Goal: Transaction & Acquisition: Obtain resource

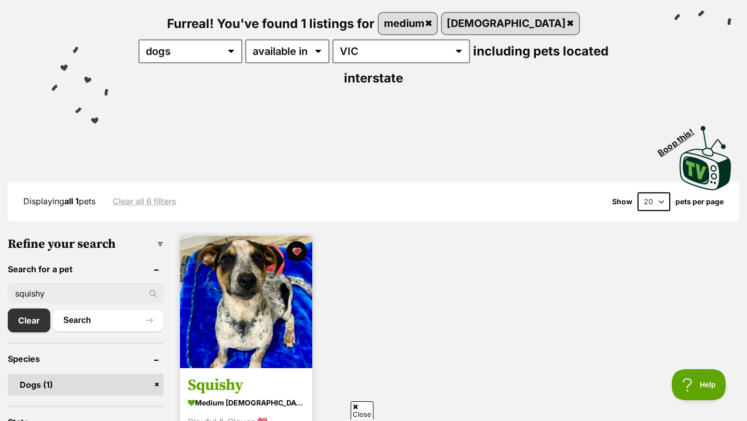
click at [258, 299] on img at bounding box center [246, 302] width 132 height 132
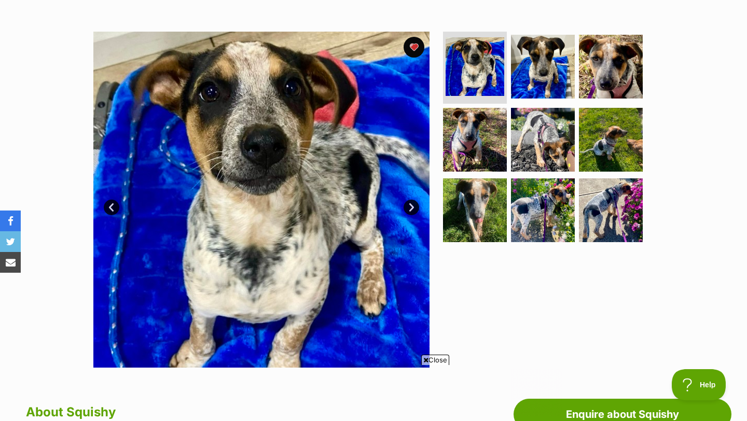
click at [411, 205] on link "Next" at bounding box center [412, 208] width 16 height 16
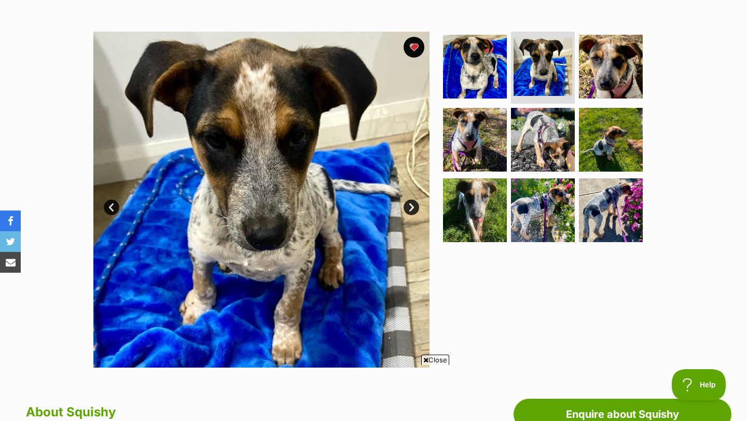
click at [411, 205] on link "Next" at bounding box center [412, 208] width 16 height 16
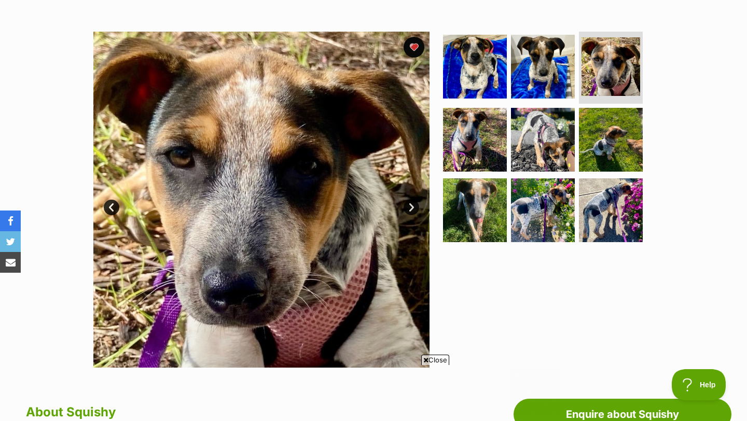
click at [411, 205] on link "Next" at bounding box center [412, 208] width 16 height 16
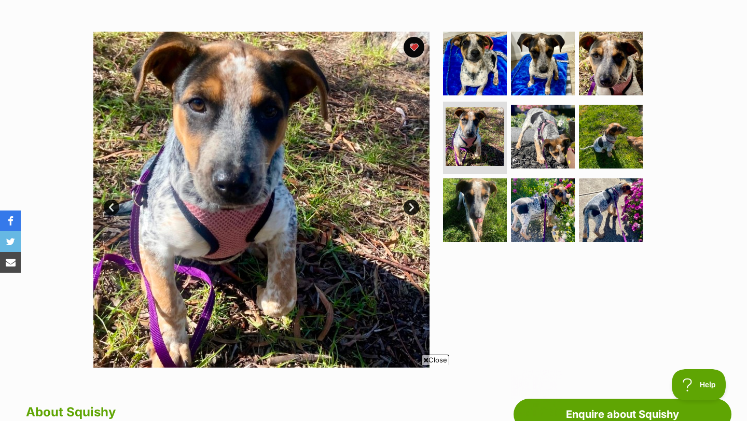
click at [411, 205] on link "Next" at bounding box center [412, 208] width 16 height 16
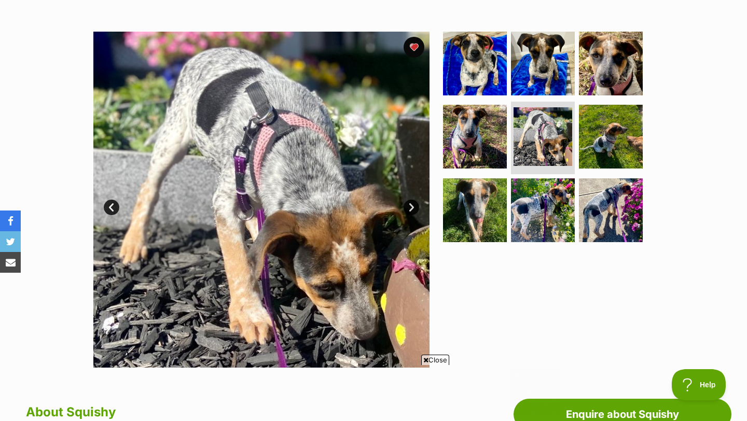
click at [411, 205] on link "Next" at bounding box center [412, 208] width 16 height 16
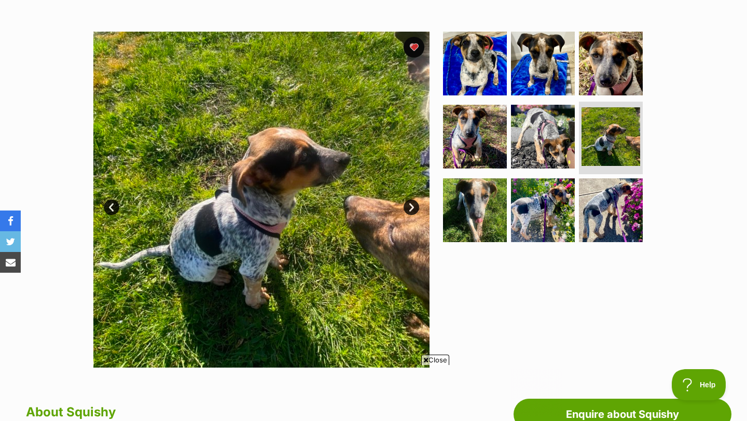
click at [411, 205] on link "Next" at bounding box center [412, 208] width 16 height 16
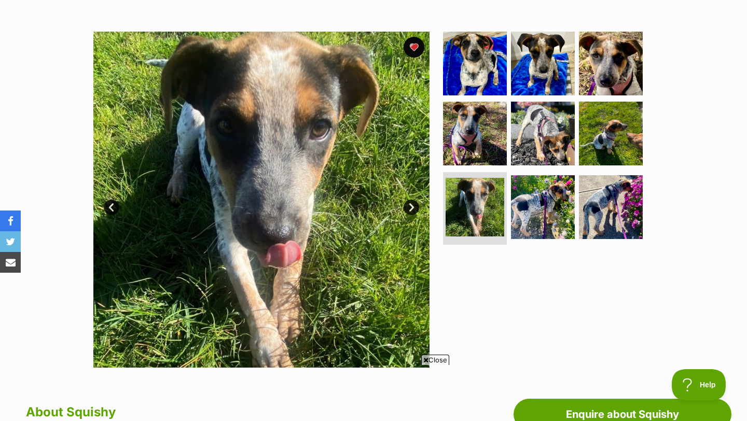
click at [411, 205] on link "Next" at bounding box center [412, 208] width 16 height 16
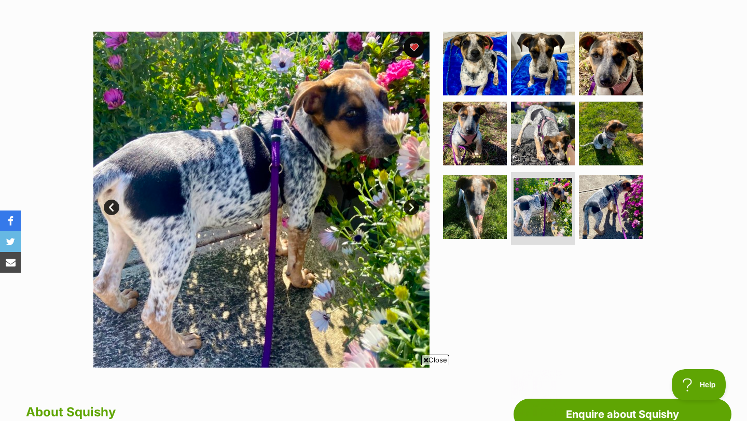
click at [411, 205] on link "Next" at bounding box center [412, 208] width 16 height 16
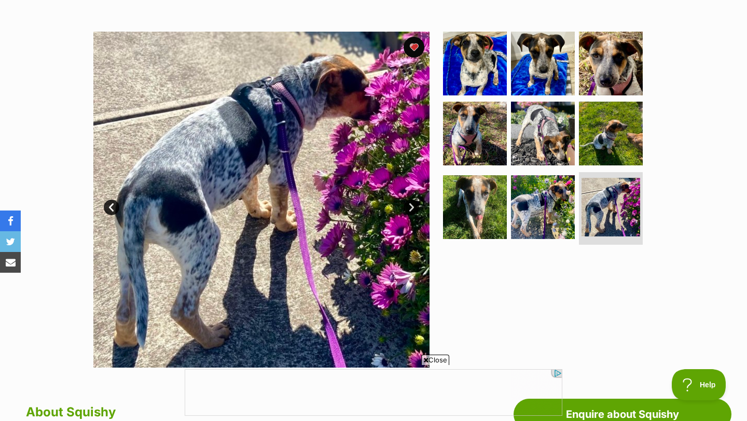
click at [407, 207] on link "Next" at bounding box center [412, 208] width 16 height 16
